Goal: Task Accomplishment & Management: Manage account settings

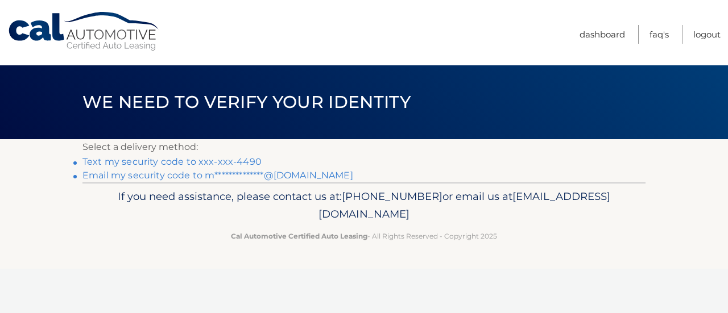
click at [184, 162] on link "Text my security code to xxx-xxx-4490" at bounding box center [171, 161] width 179 height 11
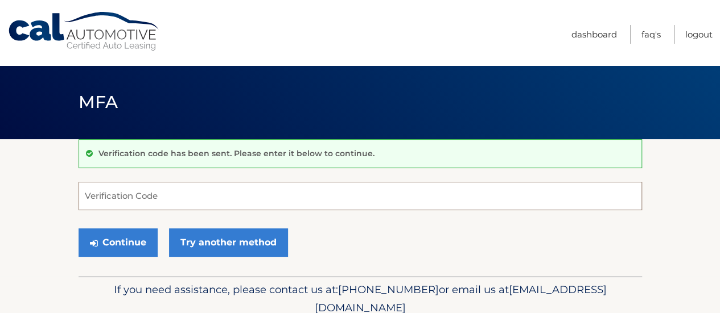
click at [157, 189] on input "Verification Code" at bounding box center [360, 196] width 563 height 28
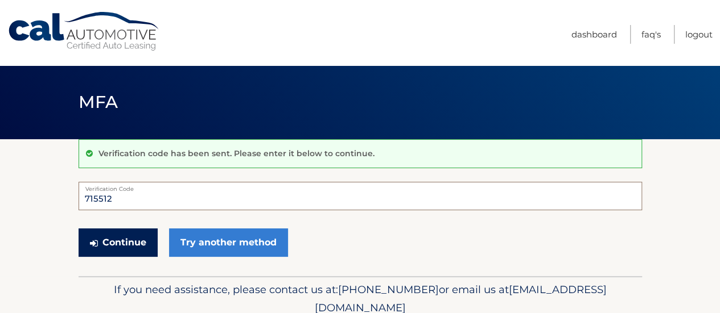
type input "715512"
click at [119, 246] on button "Continue" at bounding box center [118, 243] width 79 height 28
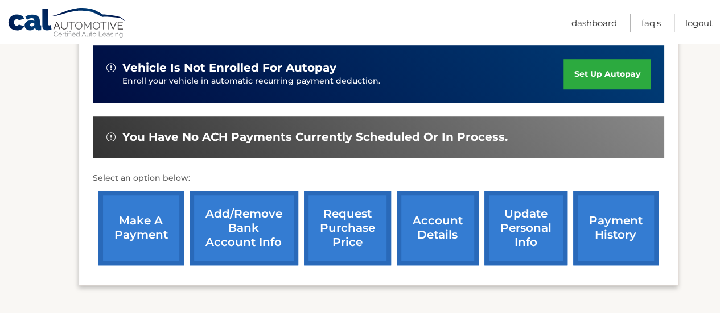
scroll to position [388, 0]
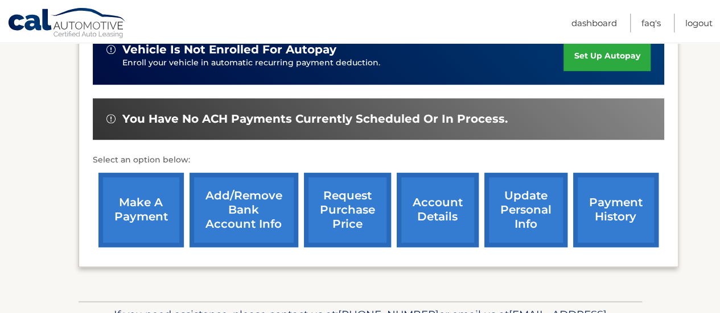
click at [430, 197] on link "account details" at bounding box center [438, 210] width 82 height 75
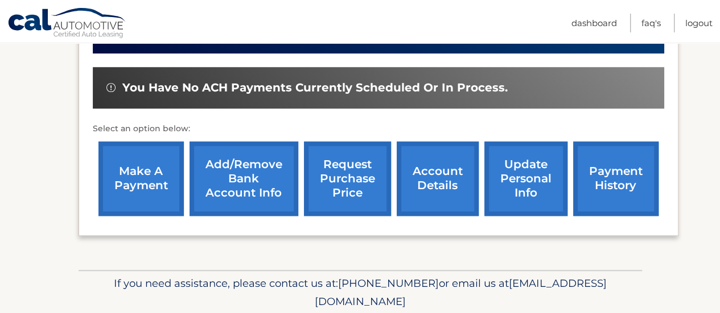
scroll to position [445, 0]
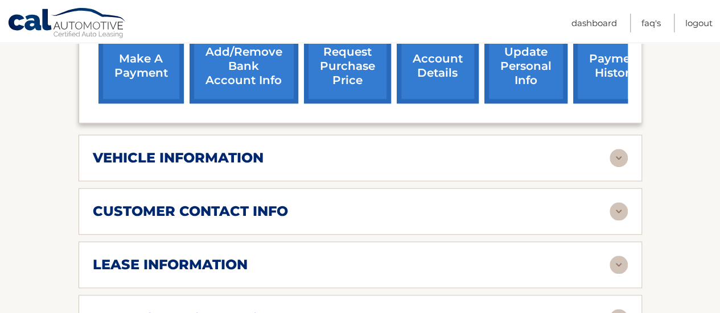
scroll to position [512, 0]
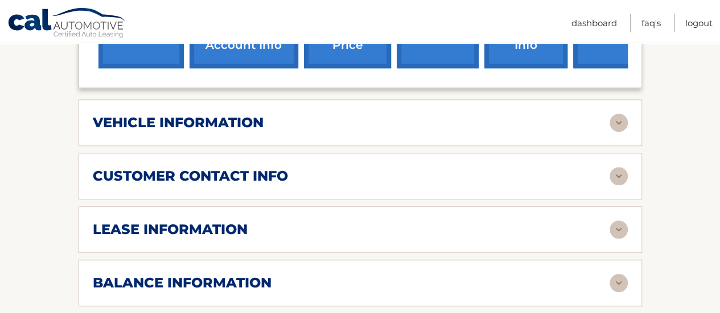
click at [625, 221] on img at bounding box center [618, 230] width 18 height 18
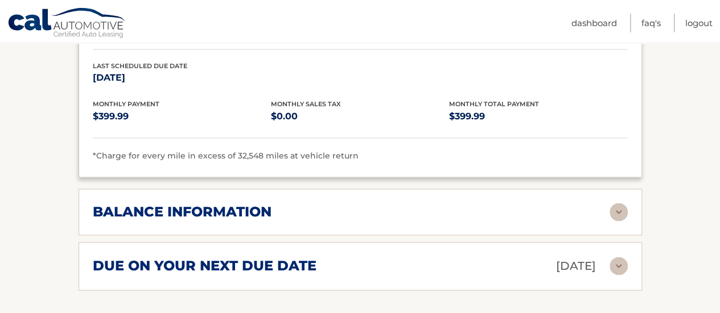
scroll to position [853, 0]
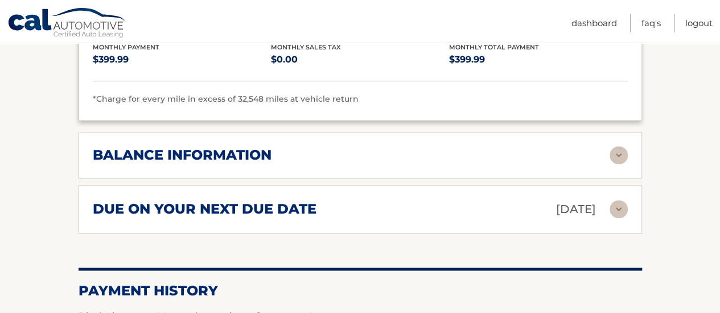
click at [617, 146] on img at bounding box center [618, 155] width 18 height 18
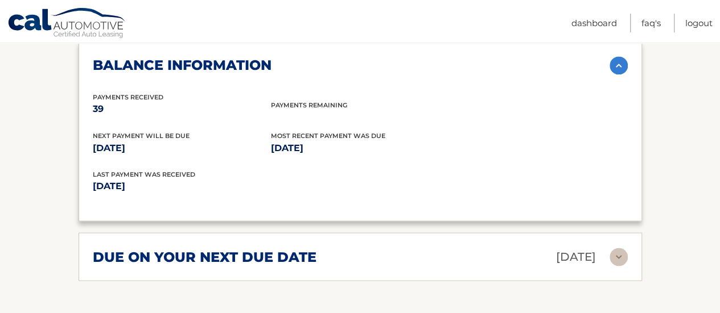
scroll to position [967, 0]
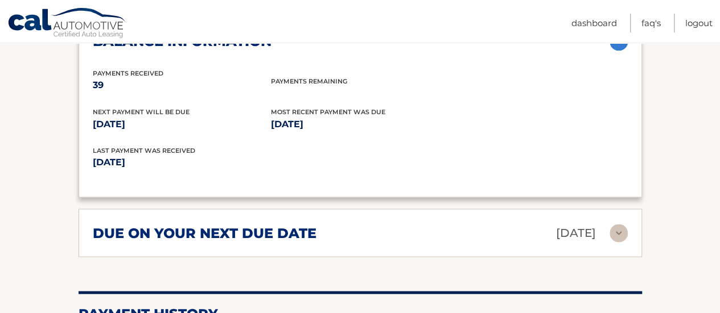
click at [591, 223] on p "[DATE]" at bounding box center [576, 233] width 40 height 20
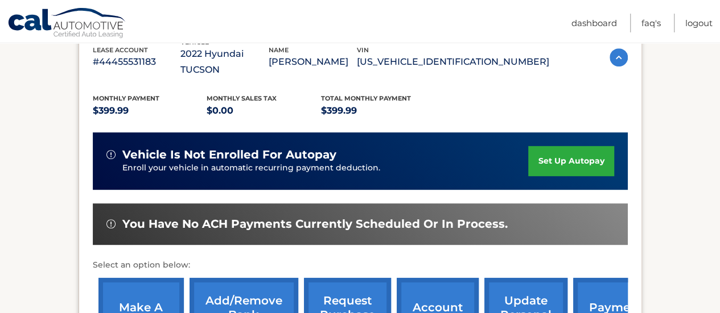
scroll to position [0, 0]
